Goal: Information Seeking & Learning: Learn about a topic

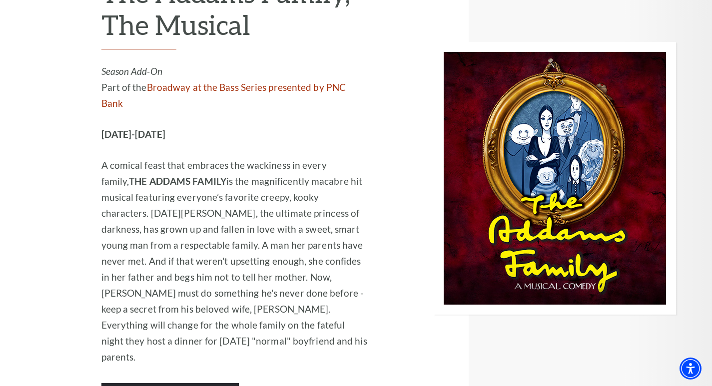
scroll to position [2148, 0]
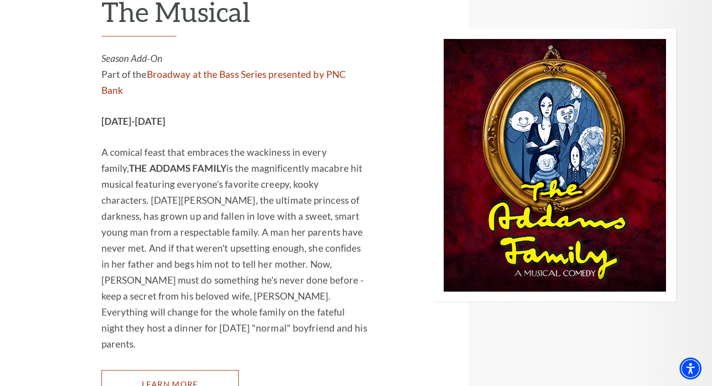
click at [205, 370] on link "Learn More" at bounding box center [169, 384] width 137 height 28
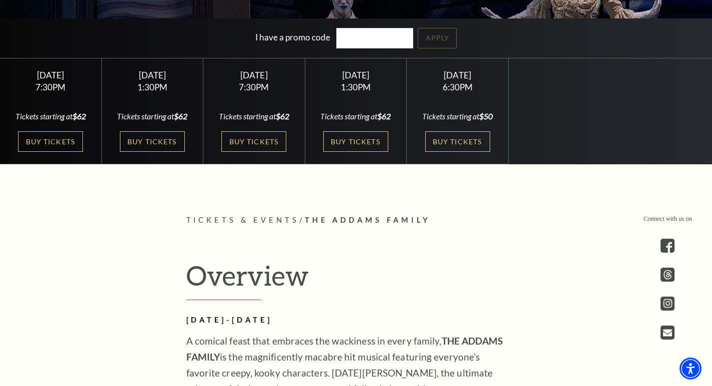
scroll to position [250, 0]
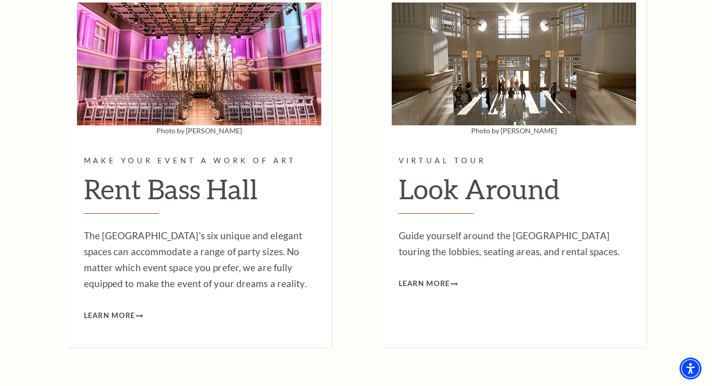
scroll to position [3197, 0]
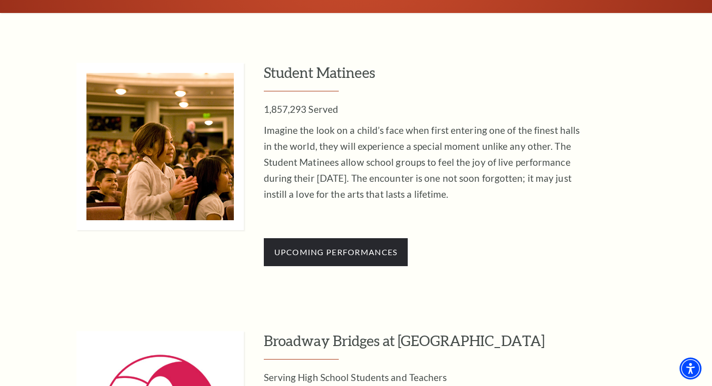
scroll to position [899, 0]
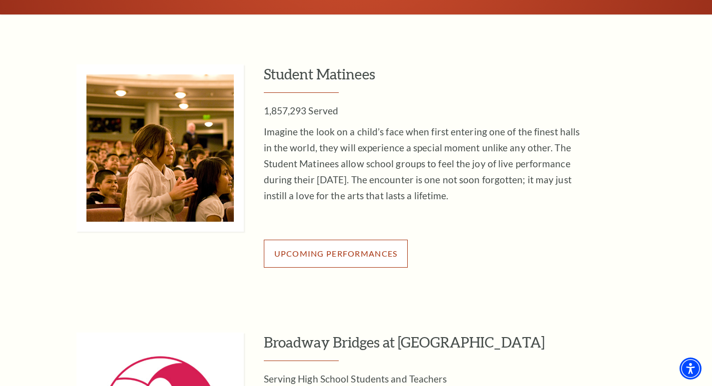
click at [293, 254] on span "Upcoming Performances" at bounding box center [335, 253] width 123 height 9
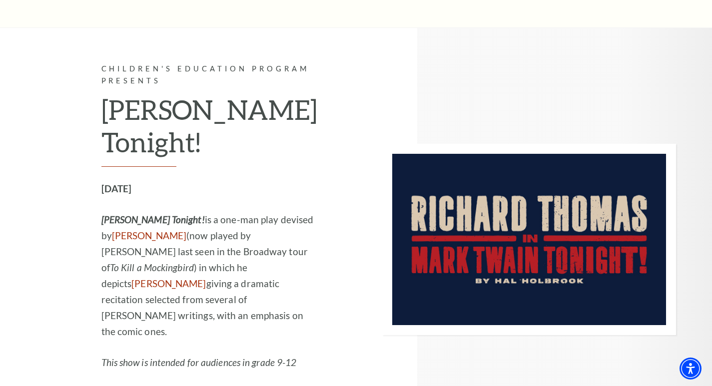
scroll to position [899, 0]
